Goal: Information Seeking & Learning: Check status

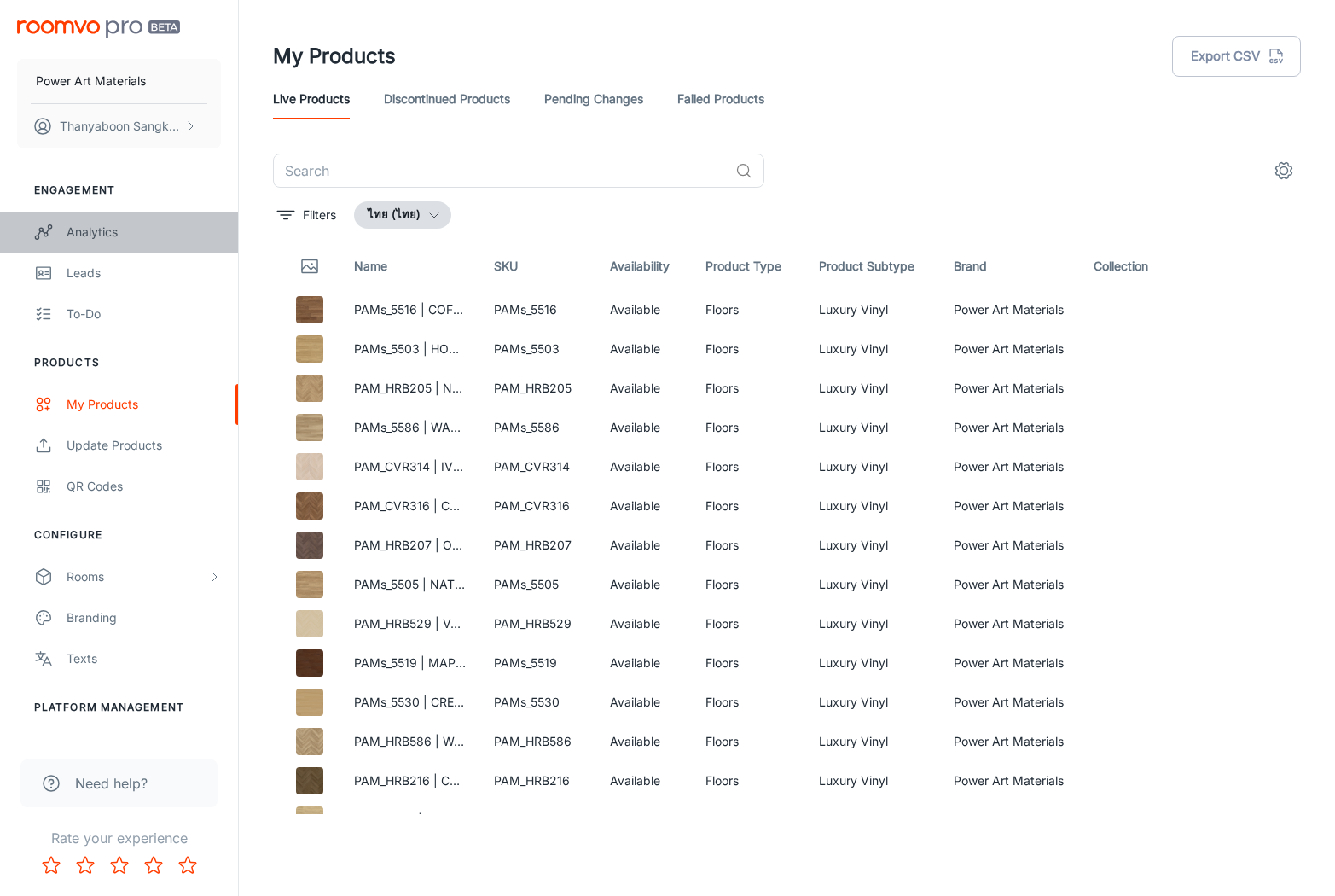
click at [60, 213] on link "Analytics" at bounding box center [119, 232] width 238 height 41
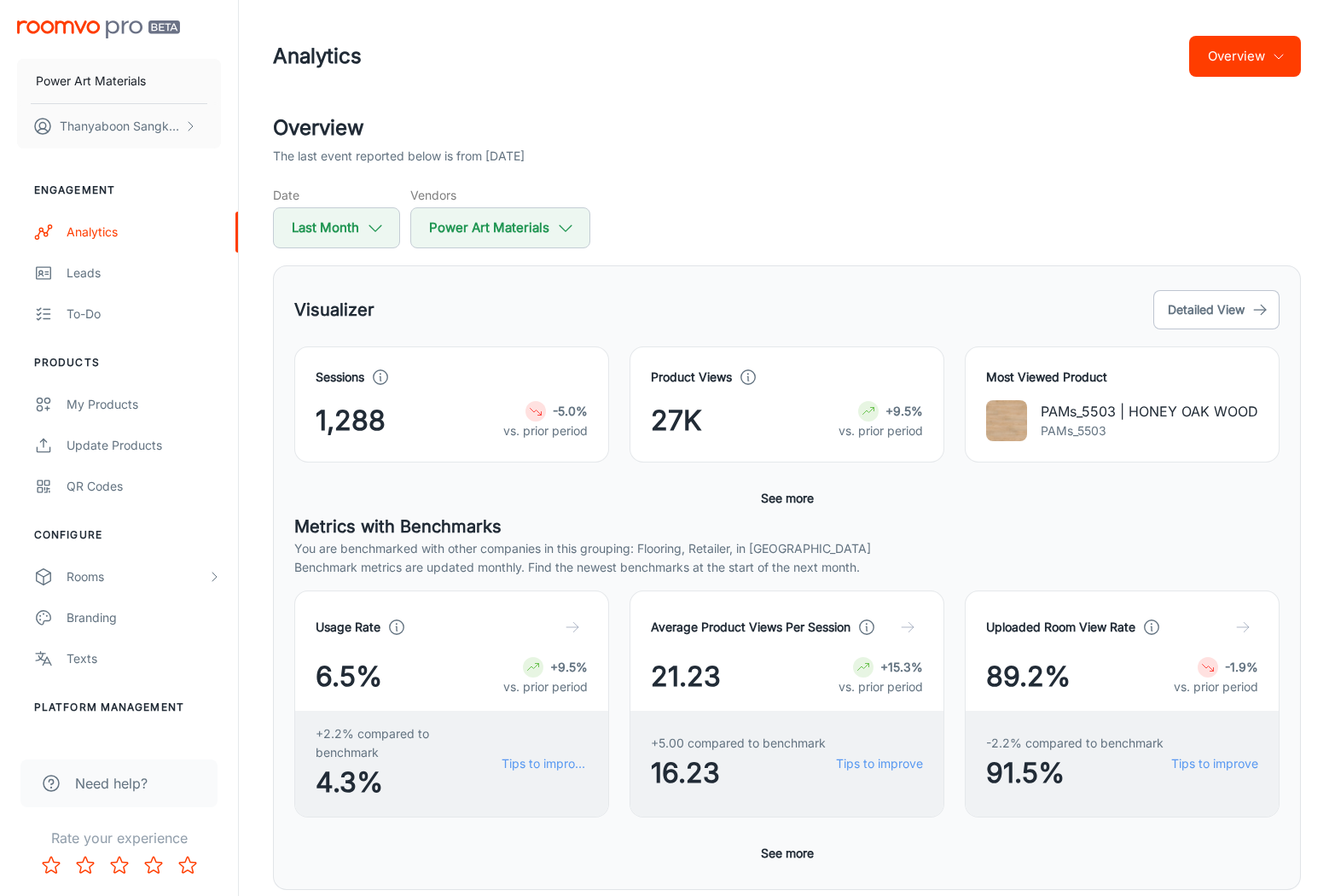
click at [647, 137] on h2 "Overview" at bounding box center [787, 127] width 1028 height 30
click at [296, 239] on button "Last Month" at bounding box center [337, 228] width 127 height 41
select select "7"
select select "2025"
select select "7"
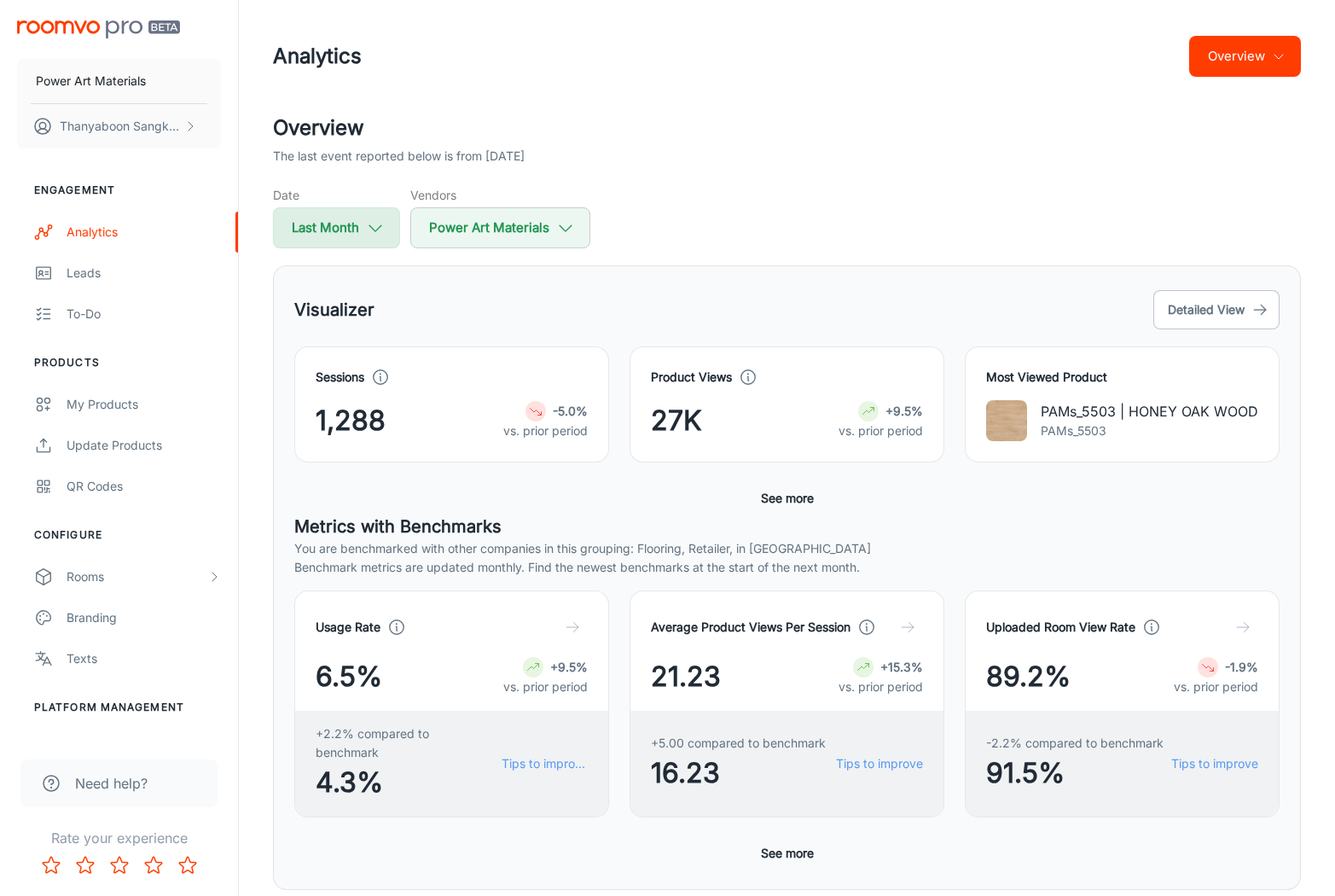
select select "2025"
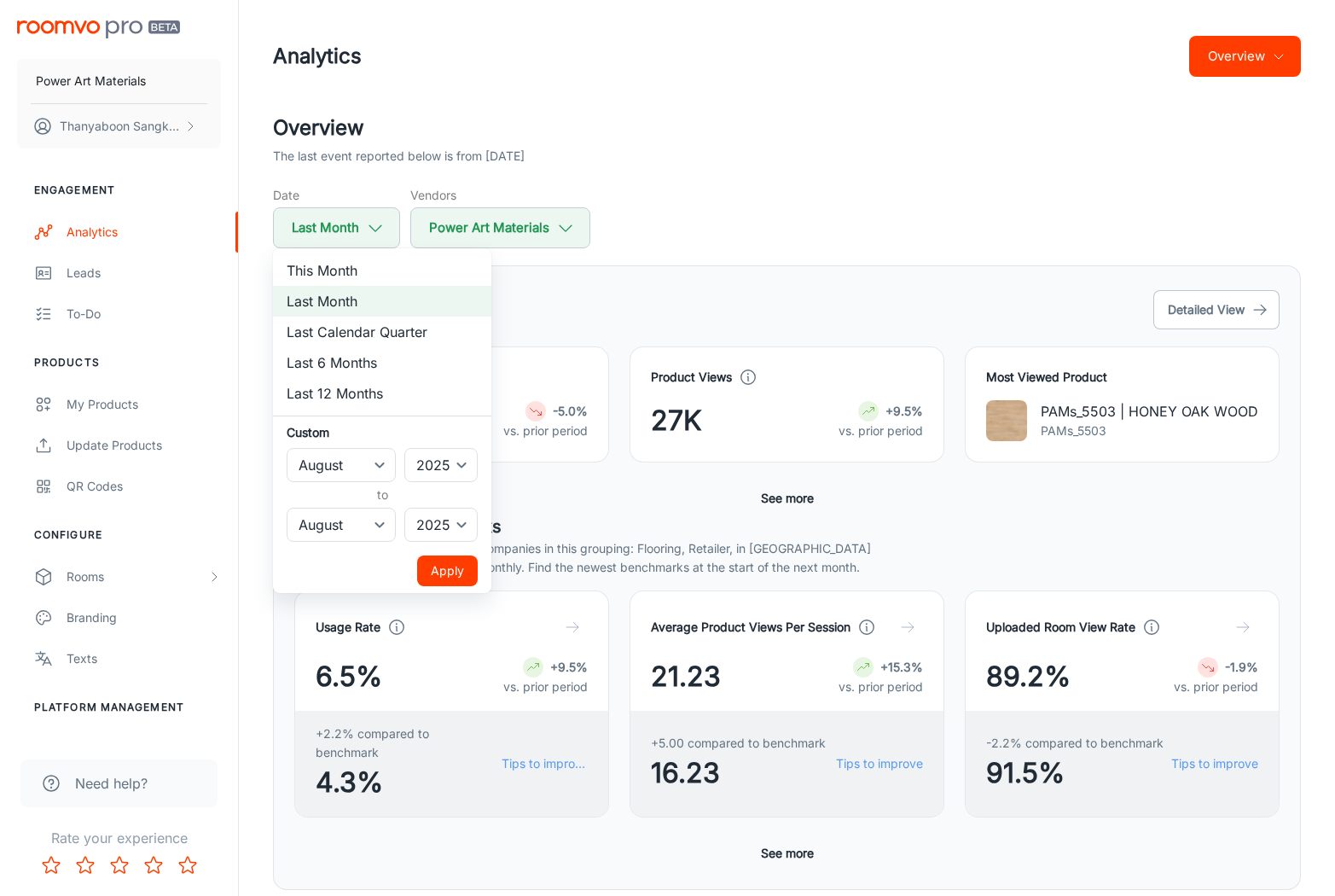
click at [346, 278] on li "This Month" at bounding box center [382, 270] width 219 height 30
select select "8"
drag, startPoint x: 426, startPoint y: 565, endPoint x: 421, endPoint y: 536, distance: 29.4
click at [426, 565] on button "Apply" at bounding box center [447, 570] width 61 height 30
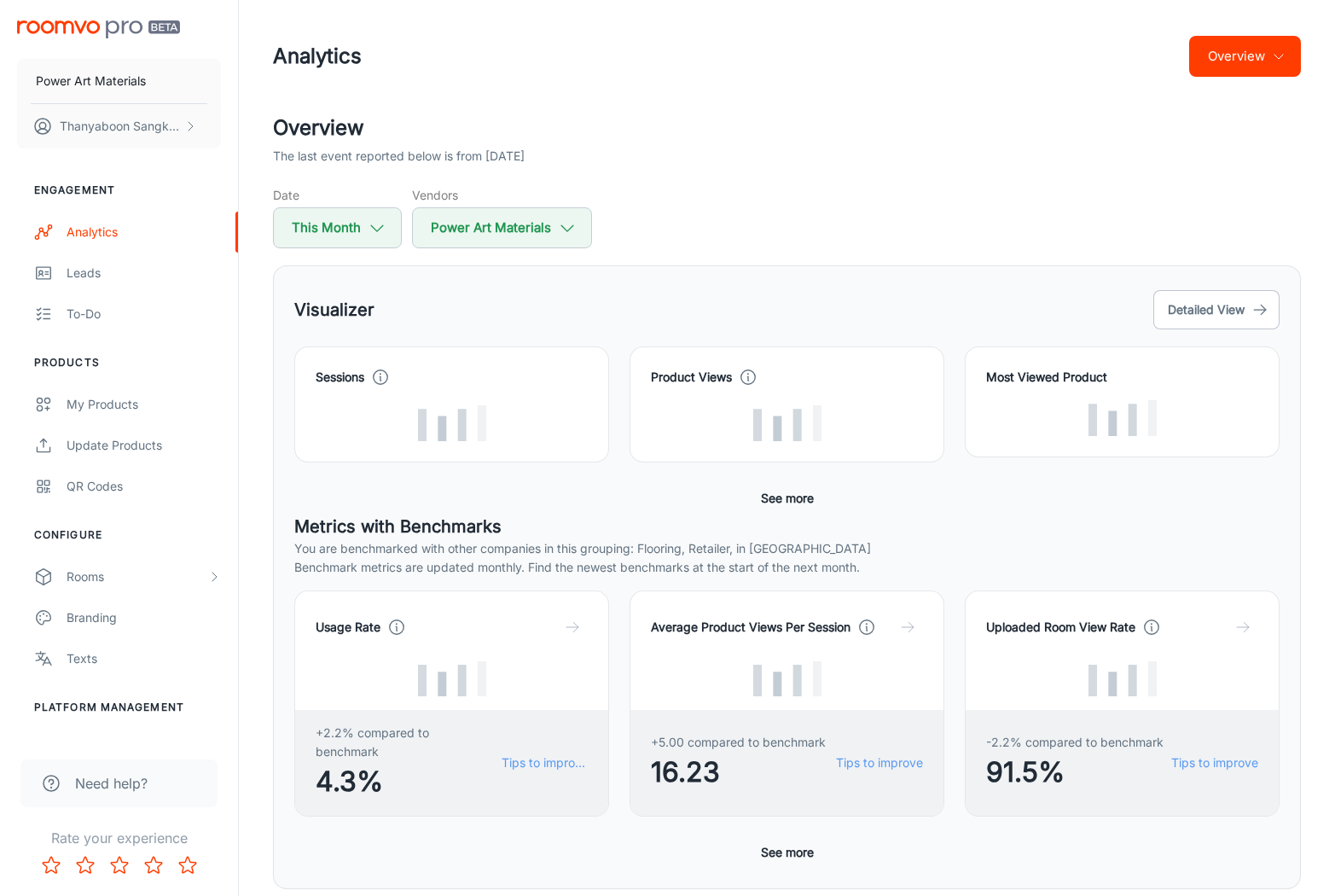
click at [708, 197] on div "Date This Month Vendors Power Art Materials" at bounding box center [787, 218] width 1028 height 63
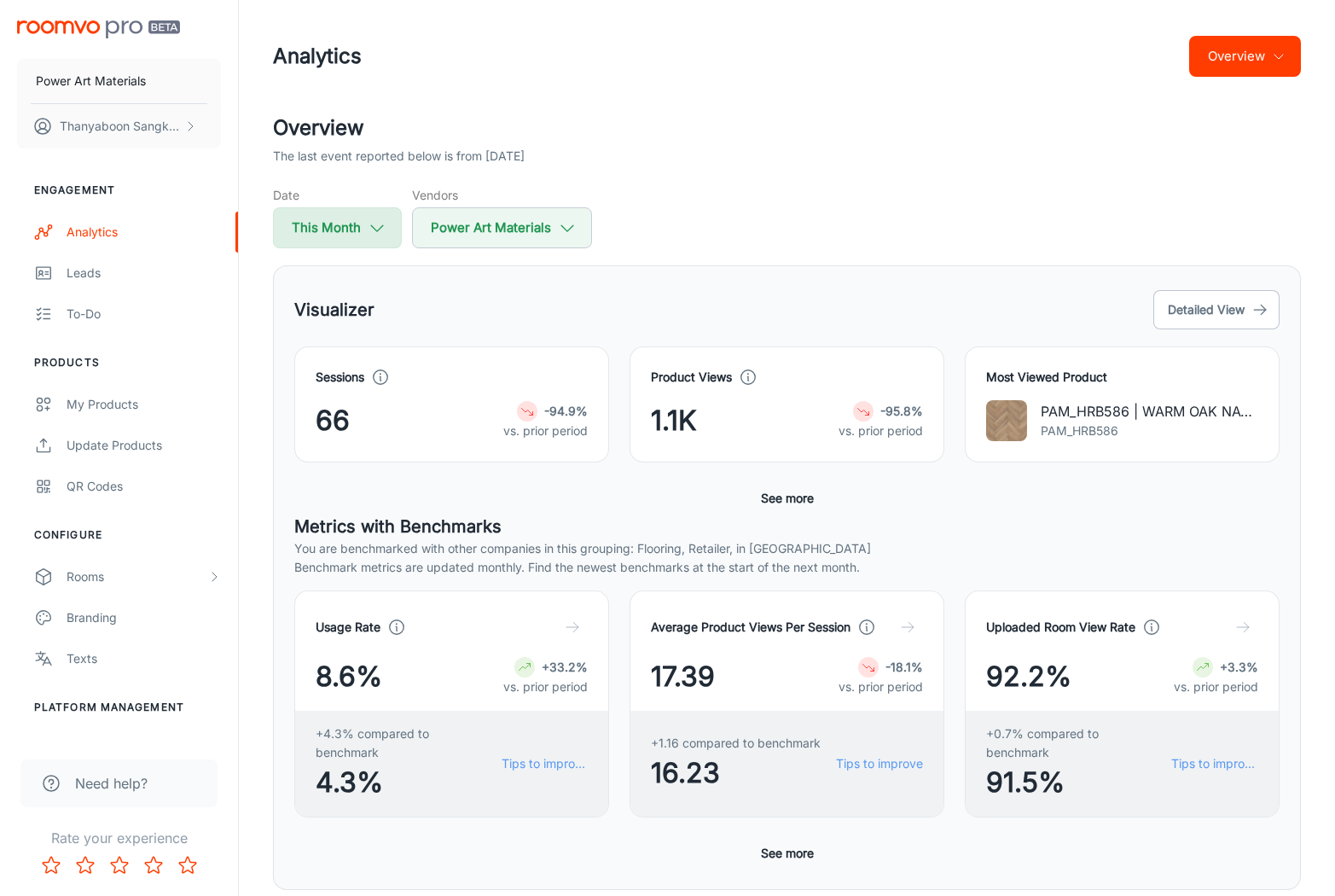
click at [356, 228] on button "This Month" at bounding box center [338, 228] width 129 height 41
select select "8"
select select "2025"
select select "8"
select select "2025"
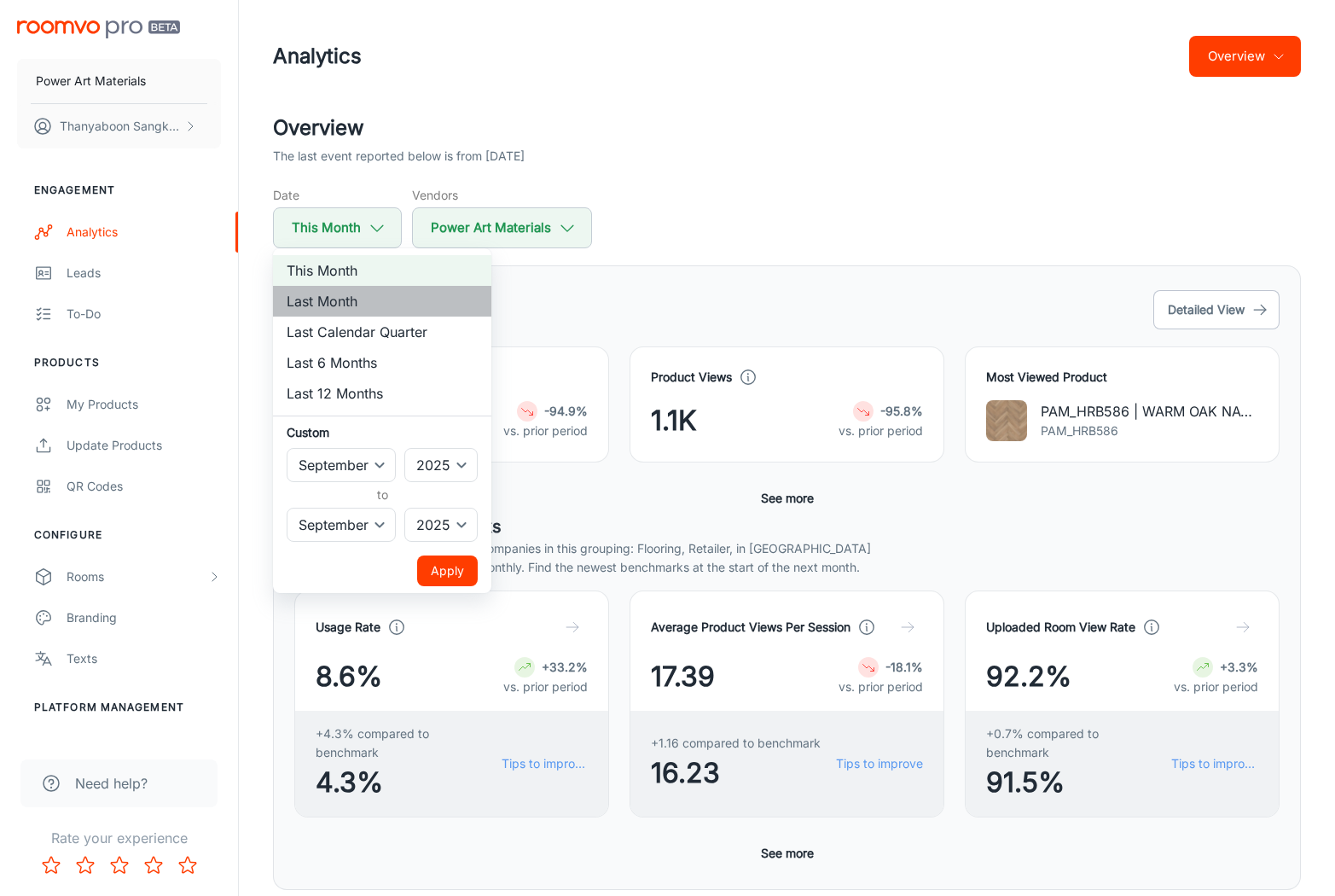
click at [357, 305] on li "Last Month" at bounding box center [382, 301] width 219 height 30
select select "7"
click at [464, 579] on button "Apply" at bounding box center [447, 570] width 61 height 30
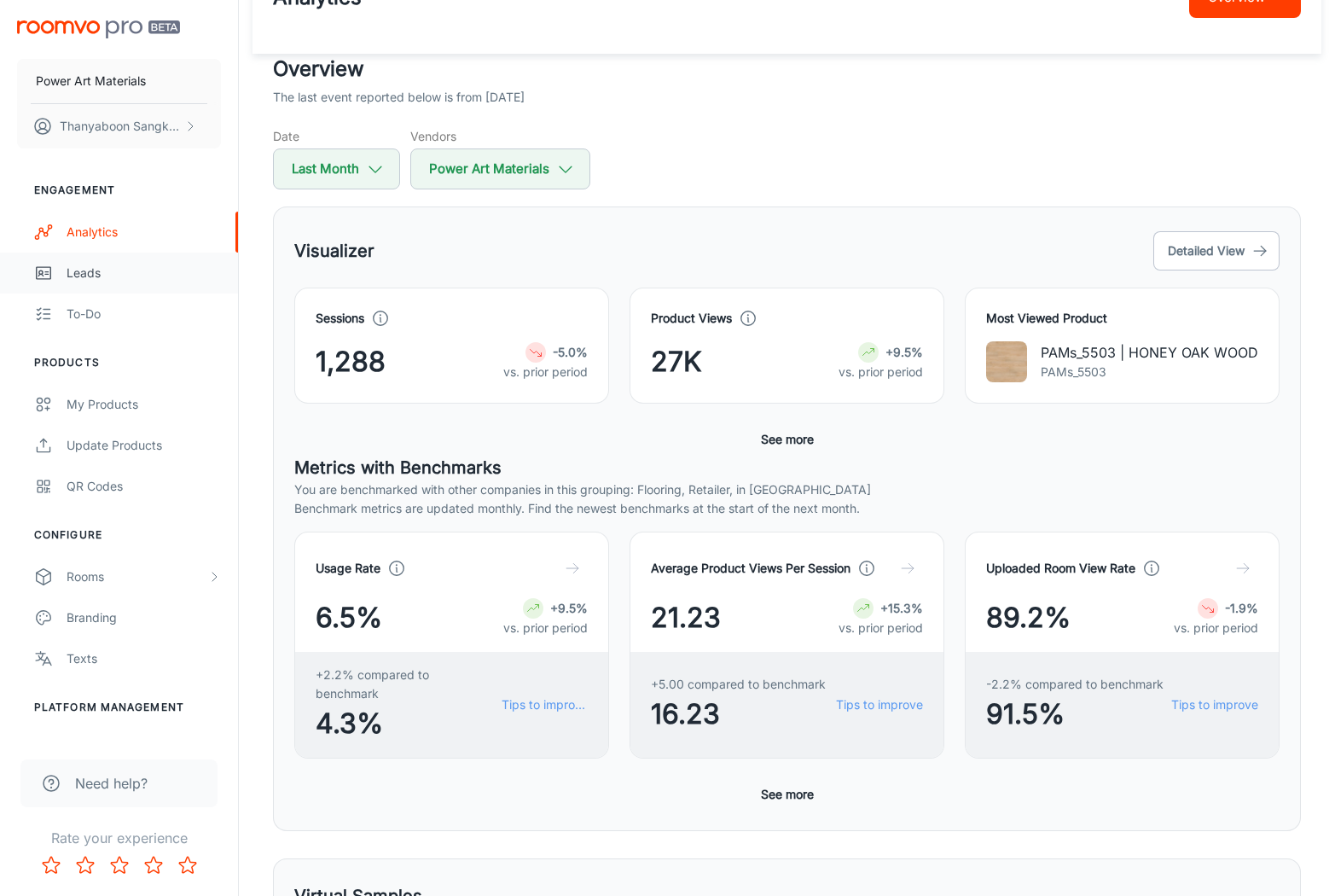
click at [97, 268] on div "Leads" at bounding box center [143, 273] width 154 height 18
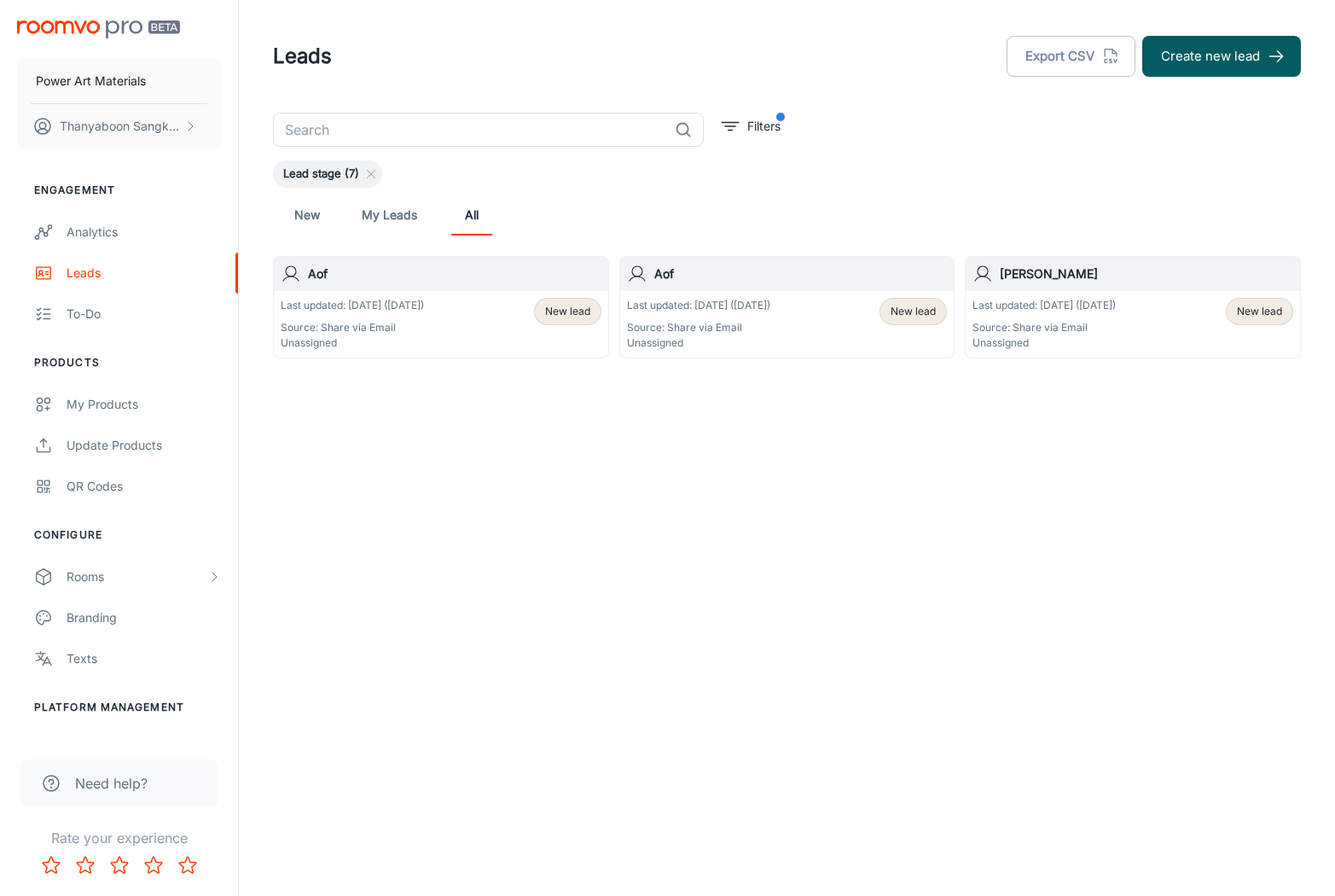
click at [558, 435] on div "Leads Export CSV Create new lead ​ Filters Lead stage (7) New My Leads All Aof …" at bounding box center [787, 241] width 1096 height 482
click at [484, 345] on div "Last updated: [DATE] ([DATE]) Source: Share via Email Unassigned New lead" at bounding box center [441, 324] width 321 height 53
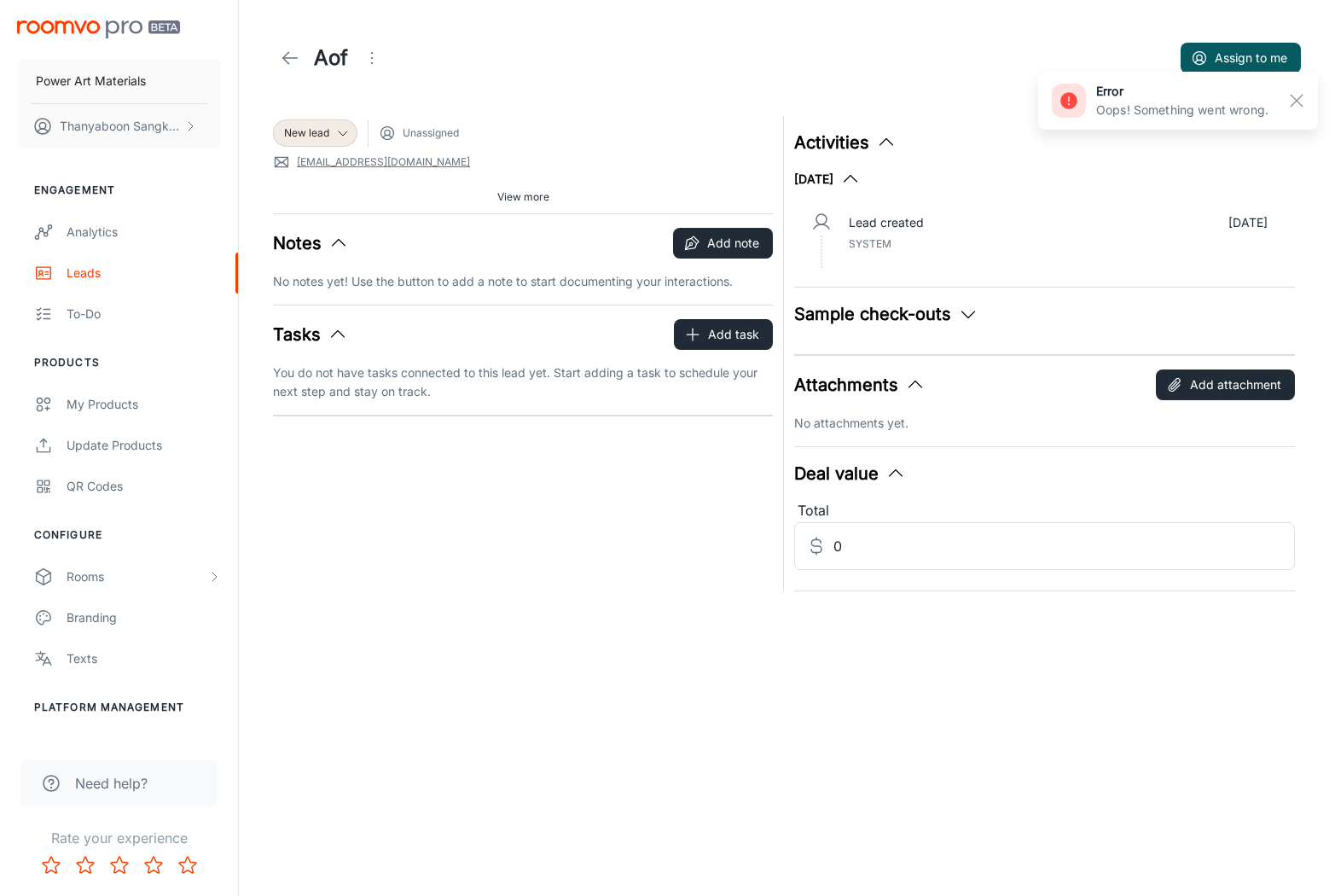
click at [680, 539] on div "New lead Unassigned [EMAIL_ADDRESS][DOMAIN_NAME] Source: Share via Email View m…" at bounding box center [518, 349] width 510 height 485
click at [862, 543] on input "0" at bounding box center [1064, 546] width 460 height 48
click at [679, 541] on div "New lead Unassigned [EMAIL_ADDRESS][DOMAIN_NAME] Source: Share via Email View m…" at bounding box center [518, 349] width 510 height 485
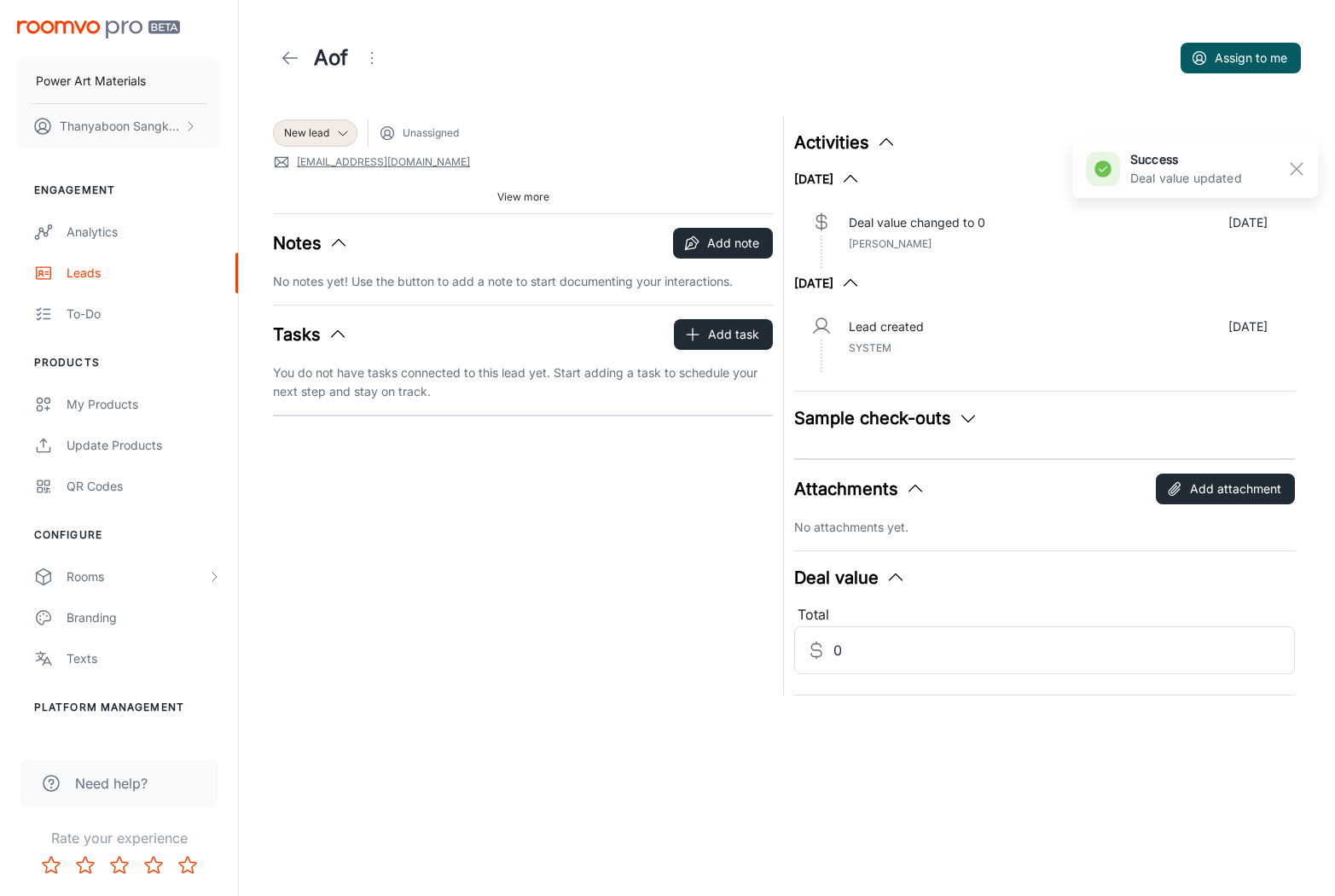
click at [683, 526] on div "New lead Unassigned [EMAIL_ADDRESS][DOMAIN_NAME] Source: Share via Email View m…" at bounding box center [518, 400] width 510 height 590
click at [1003, 250] on div "Deal value changed to 0 [DATE] [PERSON_NAME]" at bounding box center [1057, 233] width 418 height 40
click at [512, 499] on div "New lead Unassigned [EMAIL_ADDRESS][DOMAIN_NAME] Source: Share via Email View m…" at bounding box center [518, 400] width 510 height 590
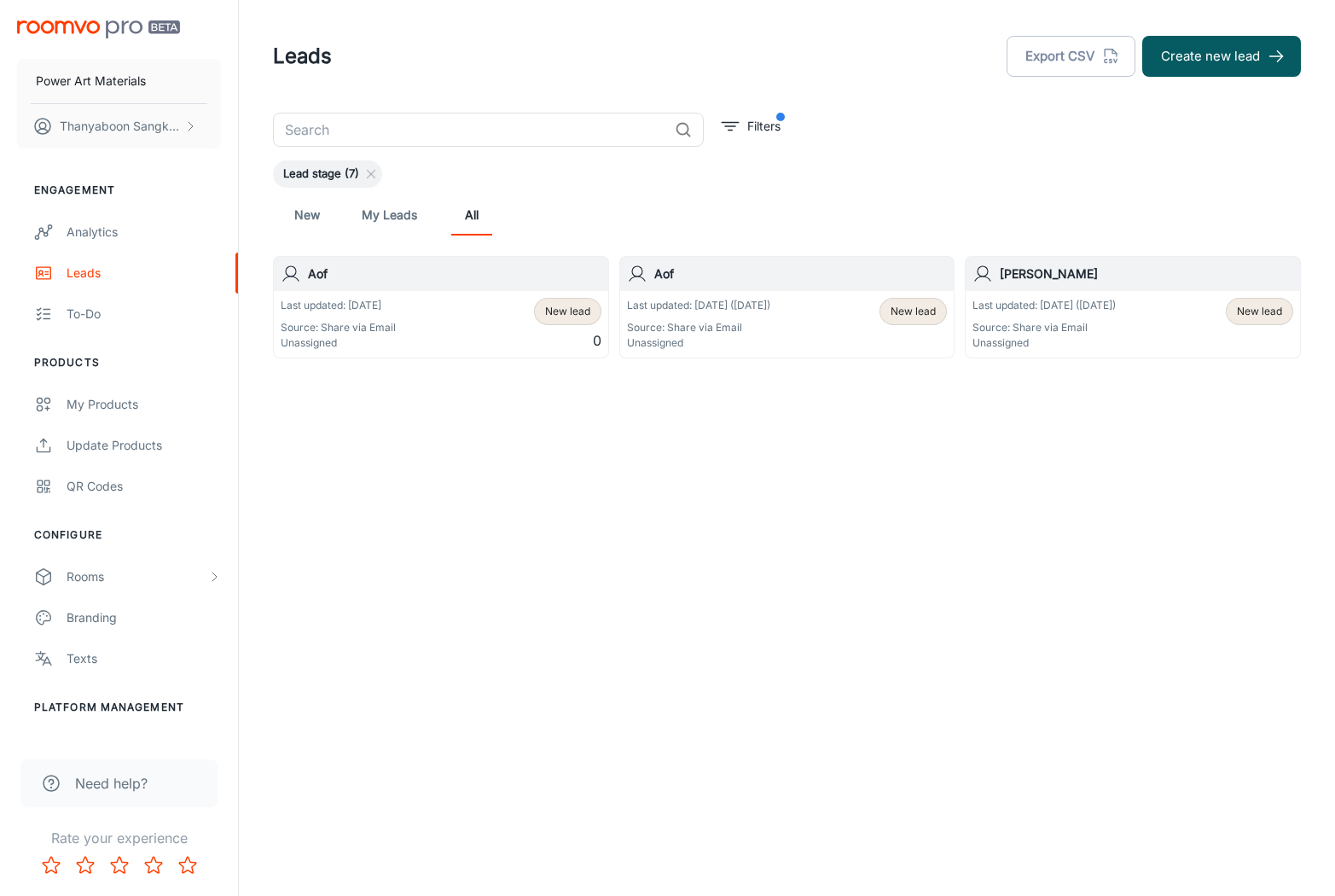
click at [338, 415] on div "Leads Export CSV Create new lead ​ Filters Lead stage (7) New My Leads All Aof …" at bounding box center [787, 241] width 1096 height 482
click at [315, 229] on link "New" at bounding box center [307, 215] width 41 height 41
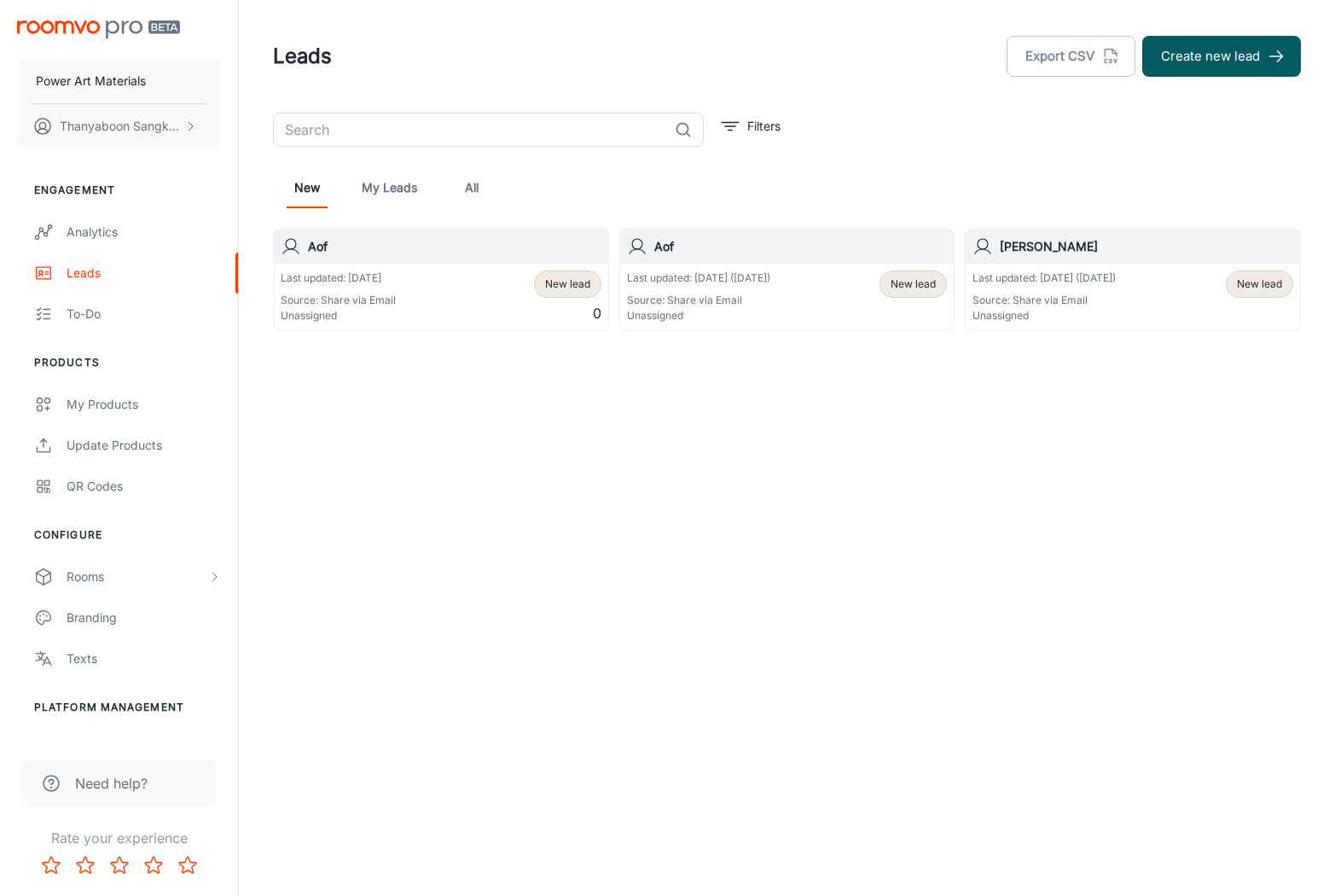
click at [473, 187] on link "All" at bounding box center [471, 187] width 41 height 41
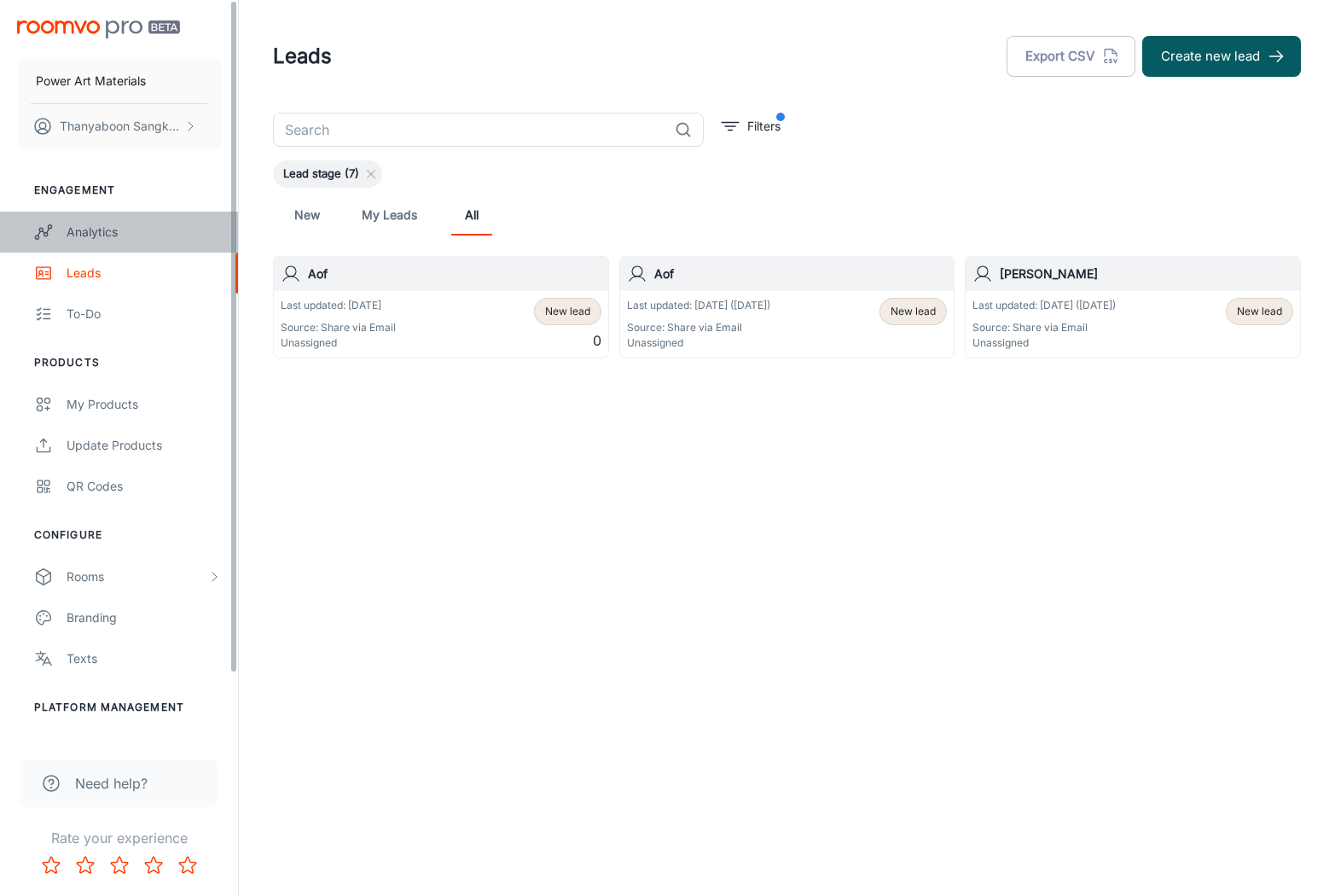
click at [119, 238] on div "Analytics" at bounding box center [143, 232] width 154 height 18
